Goal: Task Accomplishment & Management: Use online tool/utility

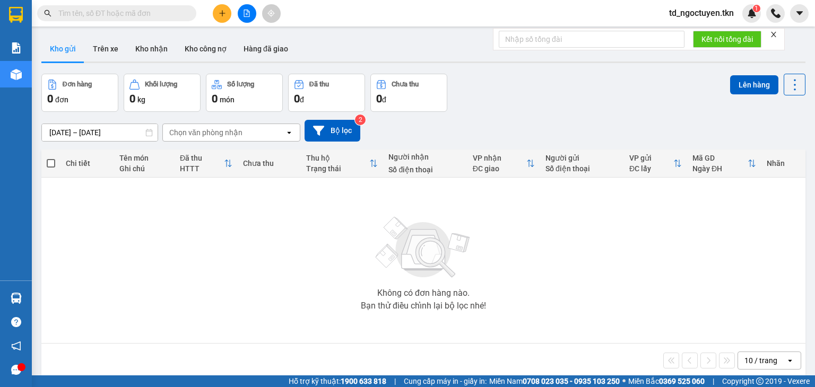
click at [97, 13] on input "text" at bounding box center [120, 13] width 125 height 12
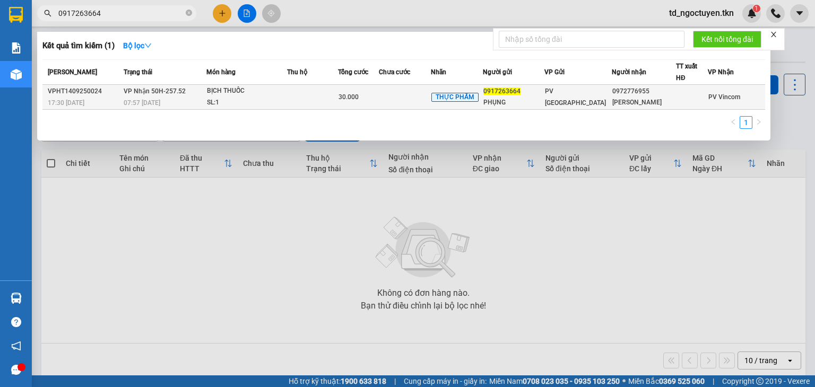
type input "0917263664"
click at [236, 90] on div "BỊCH THUỐC" at bounding box center [247, 91] width 80 height 12
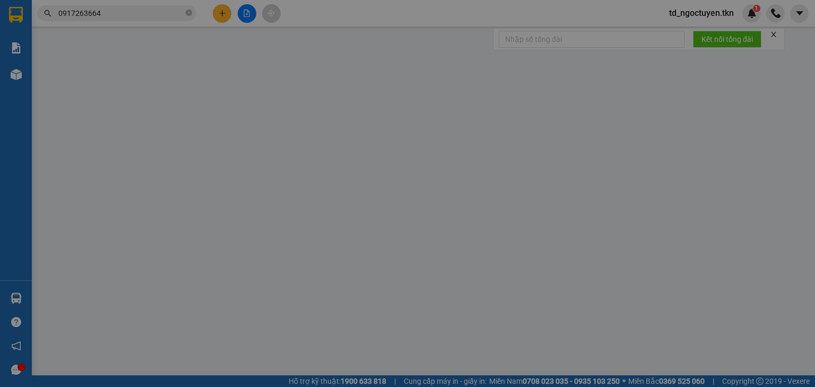
type input "0917263664"
type input "PHỤNG"
type input "0972776955"
type input "[PERSON_NAME]"
type input "30.000"
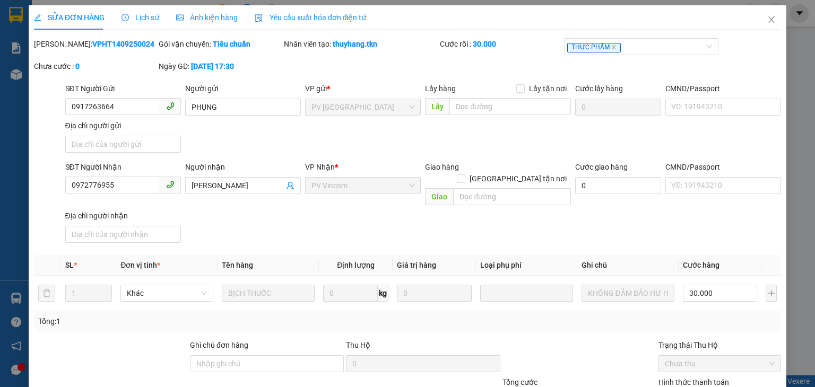
click at [142, 19] on span "Lịch sử" at bounding box center [141, 17] width 38 height 8
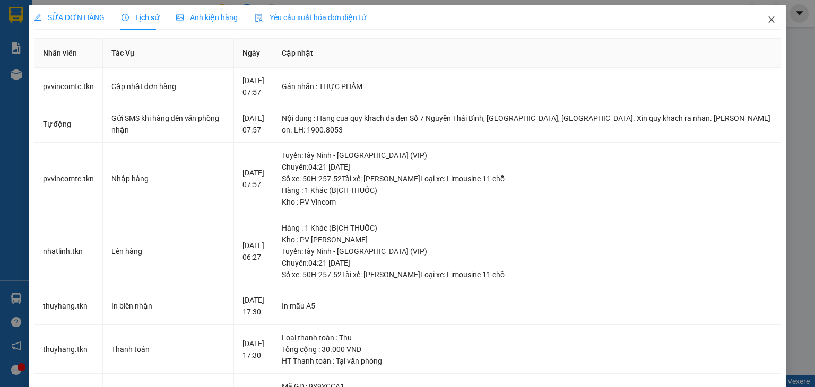
click at [768, 20] on icon "close" at bounding box center [772, 19] width 8 height 8
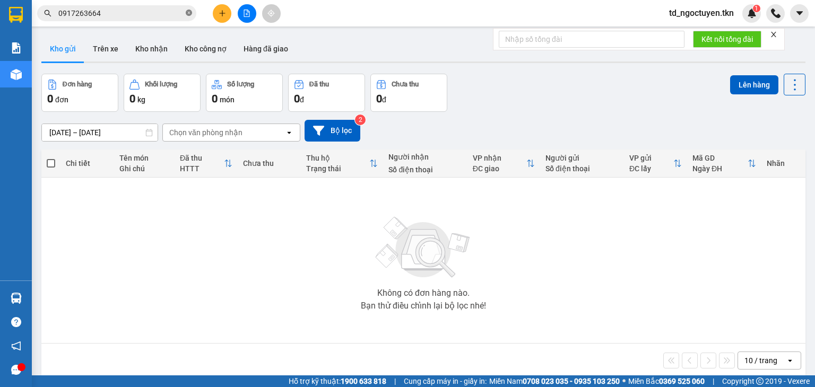
click at [186, 12] on icon "close-circle" at bounding box center [189, 13] width 6 height 6
